Goal: Task Accomplishment & Management: Use online tool/utility

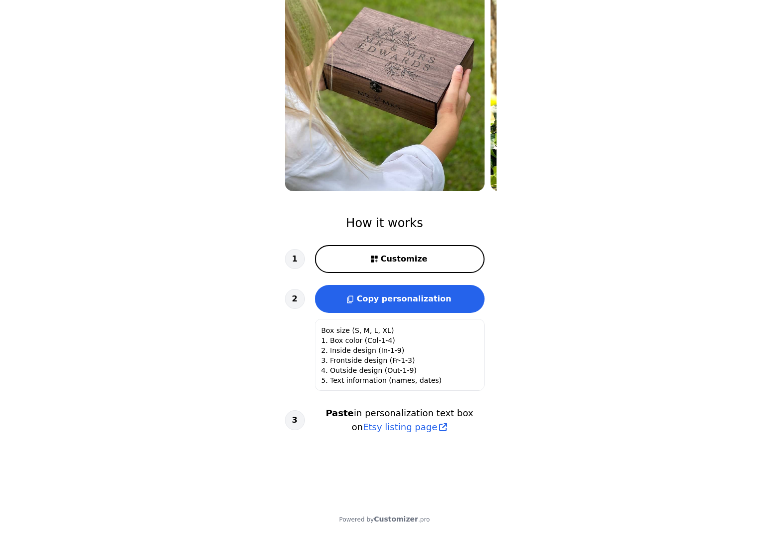
scroll to position [1, 0]
click at [401, 261] on span "Customize" at bounding box center [404, 259] width 47 height 12
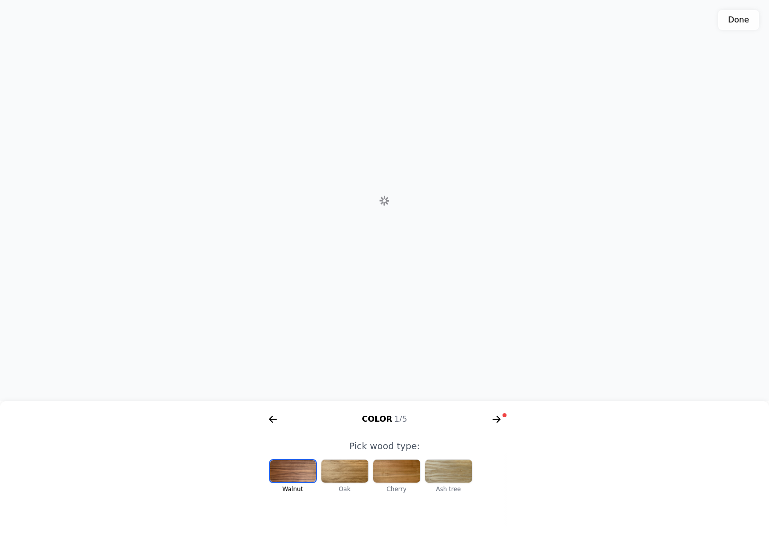
scroll to position [0, 205]
click at [353, 469] on div at bounding box center [344, 470] width 47 height 23
click at [416, 476] on div at bounding box center [396, 470] width 47 height 23
click at [449, 477] on div at bounding box center [448, 470] width 47 height 23
click at [406, 475] on div at bounding box center [396, 470] width 47 height 23
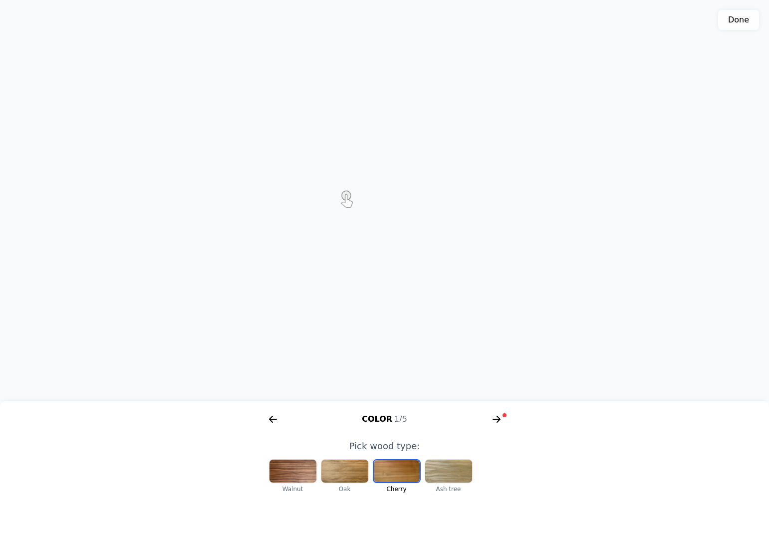
click at [498, 417] on icon "arrow right short" at bounding box center [498, 418] width 4 height 7
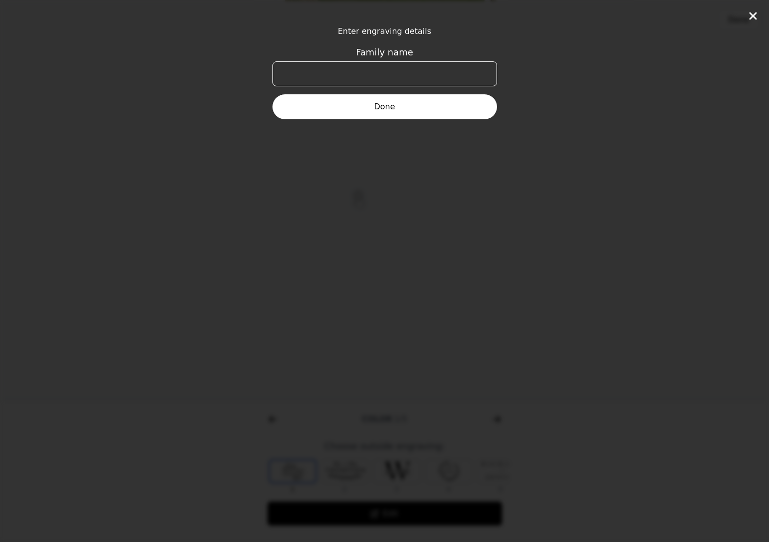
scroll to position [0, 383]
click at [464, 77] on input "Family name" at bounding box center [384, 73] width 224 height 25
type input "Vale & Fede"
click at [347, 106] on button "Done" at bounding box center [384, 106] width 224 height 25
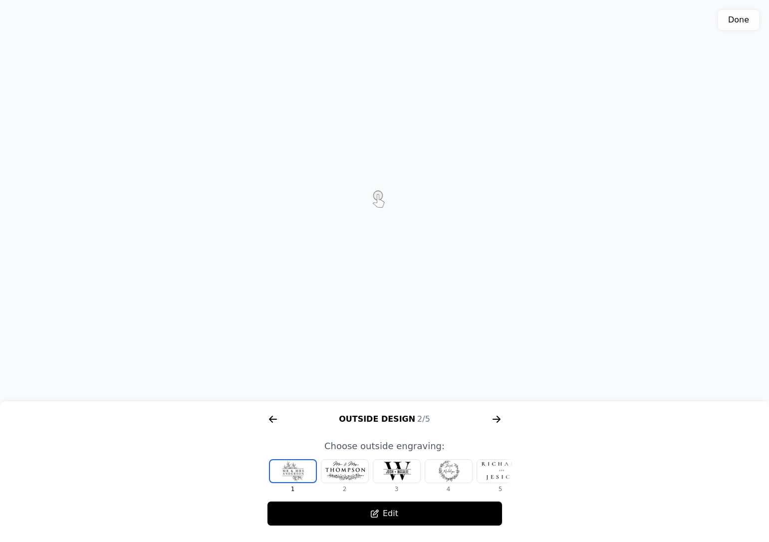
click at [346, 479] on div at bounding box center [344, 470] width 47 height 23
click at [394, 471] on div at bounding box center [396, 470] width 47 height 23
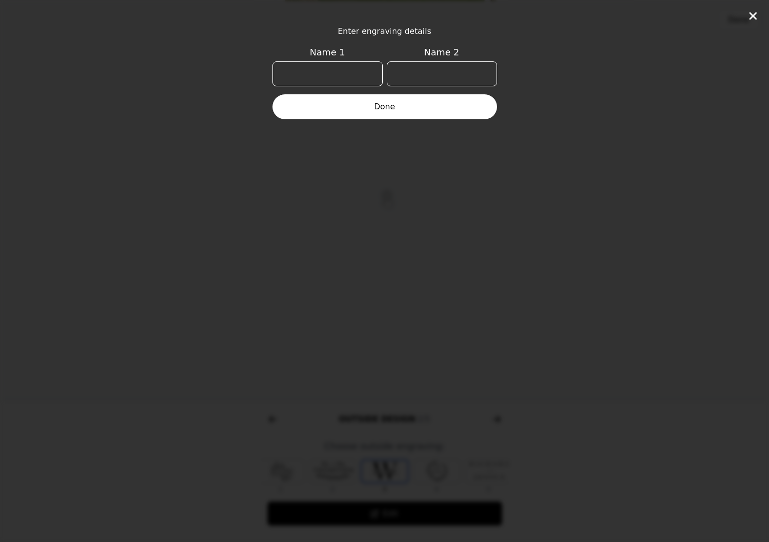
click at [422, 113] on button "Done" at bounding box center [384, 106] width 224 height 25
type input "Fede"
type input "Vale"
click at [382, 100] on button "Done" at bounding box center [384, 106] width 224 height 25
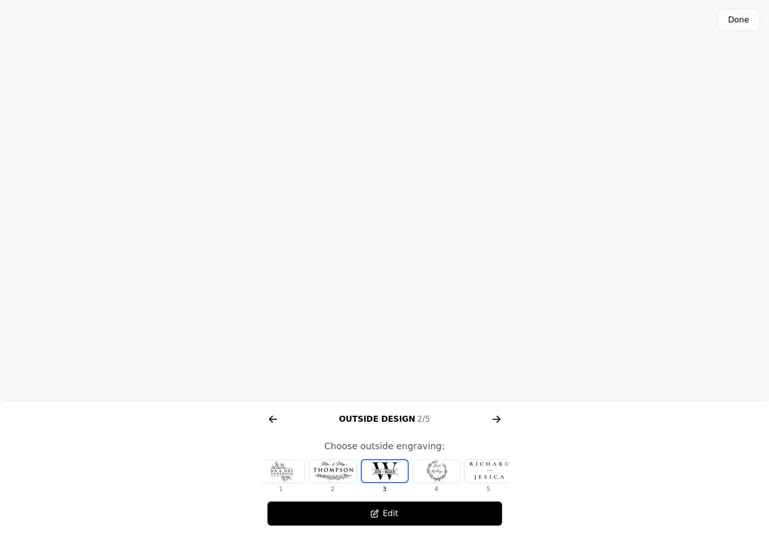
click at [481, 474] on div at bounding box center [488, 470] width 47 height 23
click at [327, 469] on div at bounding box center [332, 470] width 47 height 23
click at [494, 468] on div at bounding box center [488, 470] width 47 height 23
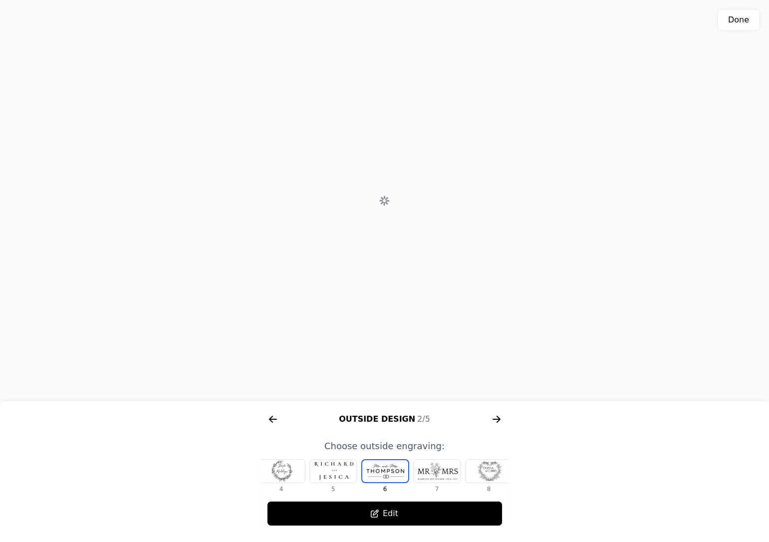
scroll to position [0, 168]
click at [430, 469] on div at bounding box center [436, 470] width 47 height 23
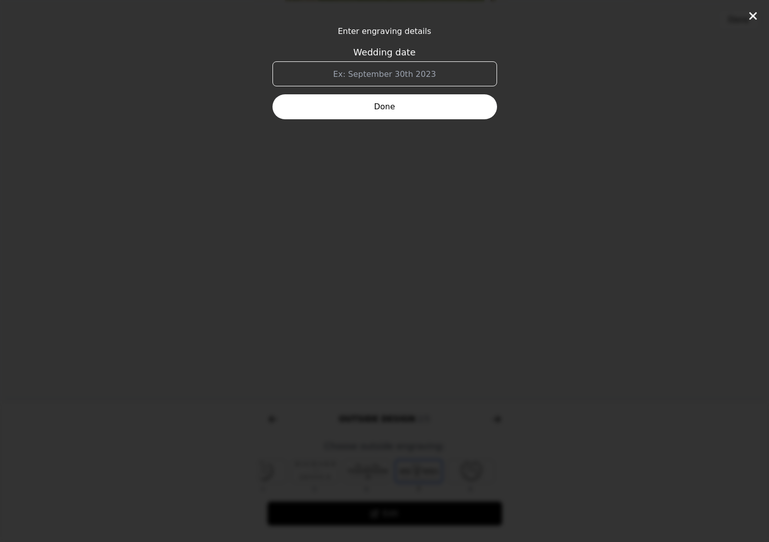
click at [403, 107] on button "Done" at bounding box center [384, 106] width 224 height 25
type input "[DATE]"
click at [387, 105] on button "Done" at bounding box center [384, 106] width 224 height 25
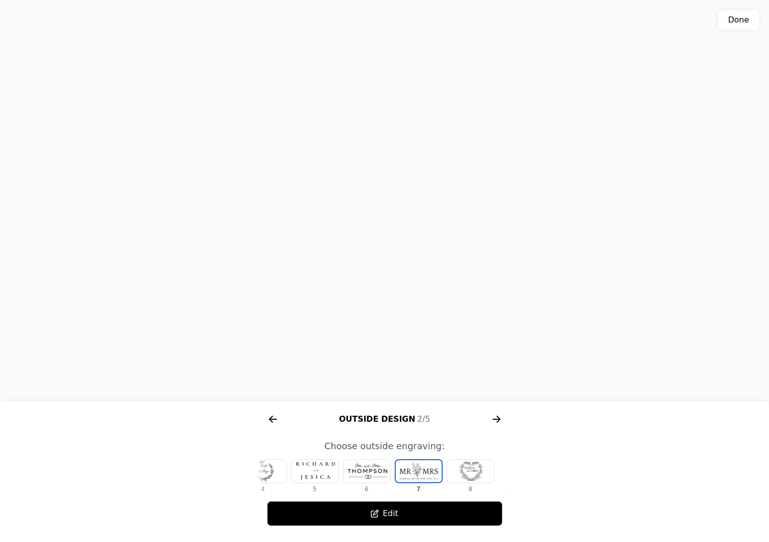
click at [499, 415] on icon "arrow right short" at bounding box center [496, 419] width 16 height 16
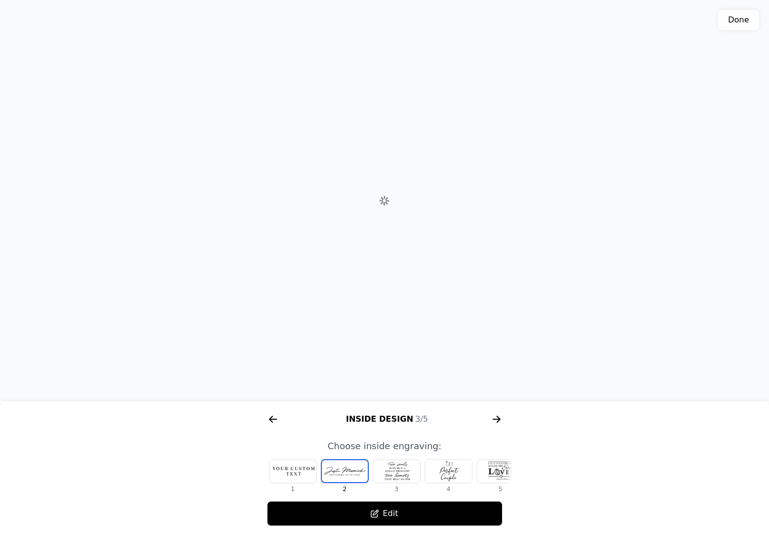
scroll to position [0, 638]
click at [497, 420] on icon "arrow right short" at bounding box center [496, 419] width 16 height 16
click at [495, 418] on icon "arrow right short" at bounding box center [495, 418] width 7 height 1
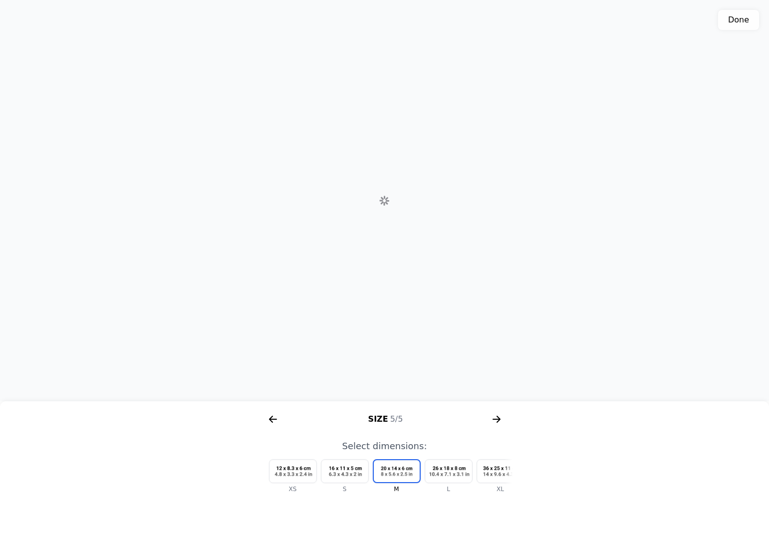
scroll to position [0, 1149]
click at [499, 471] on div at bounding box center [500, 470] width 47 height 23
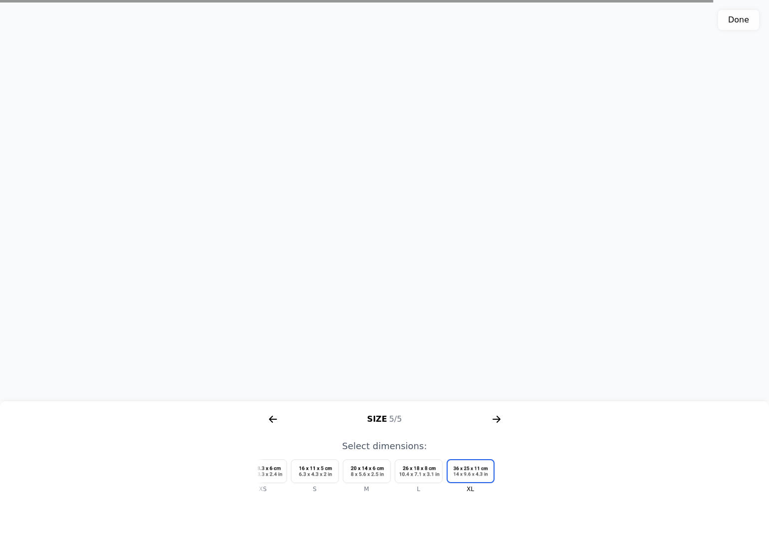
click at [288, 466] on div "XS S M L XL" at bounding box center [354, 476] width 255 height 34
click at [282, 469] on div at bounding box center [262, 470] width 47 height 23
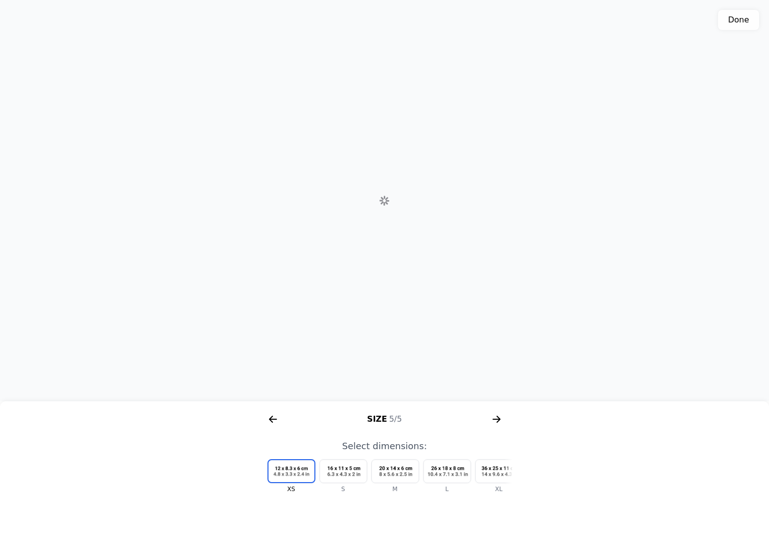
scroll to position [0, 0]
click at [401, 473] on div at bounding box center [396, 470] width 47 height 23
click at [740, 18] on button "Done" at bounding box center [738, 20] width 41 height 20
type textarea "Box size: M 1. Box color: Col-3 (Cherry) 2. Inside design: In-2 3. Frontside de…"
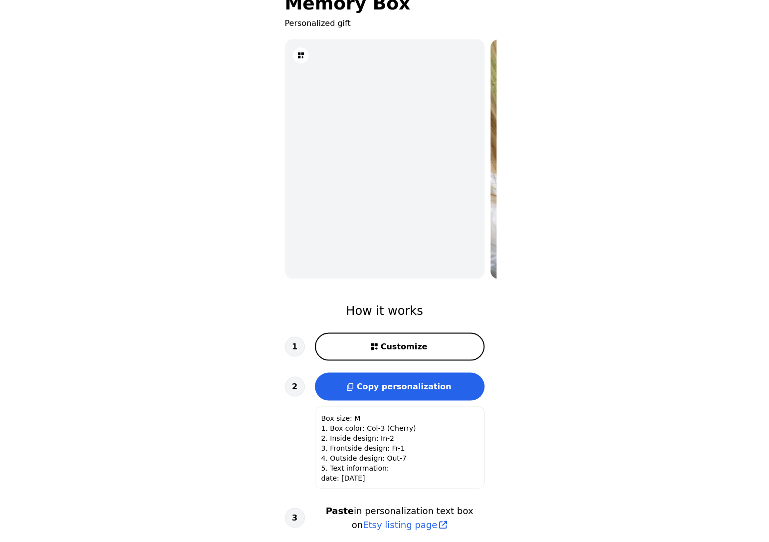
scroll to position [69, 0]
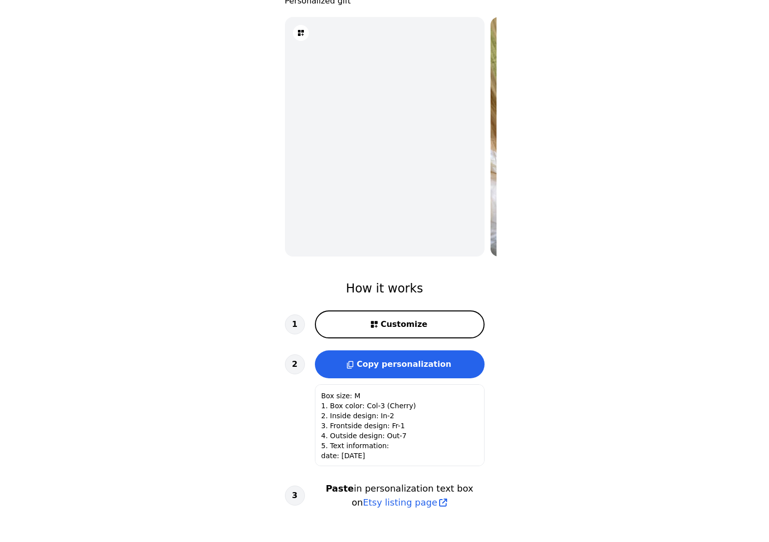
click at [494, 101] on img at bounding box center [589, 136] width 199 height 266
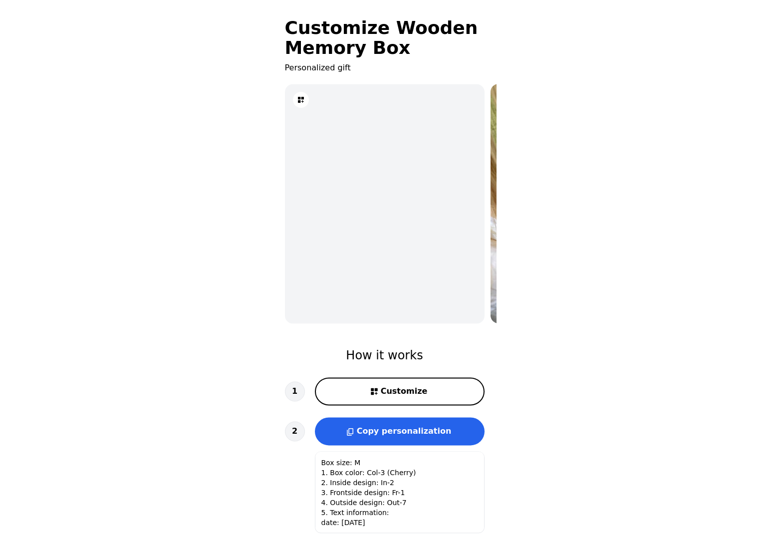
scroll to position [0, 0]
